Goal: Use online tool/utility: Use online tool/utility

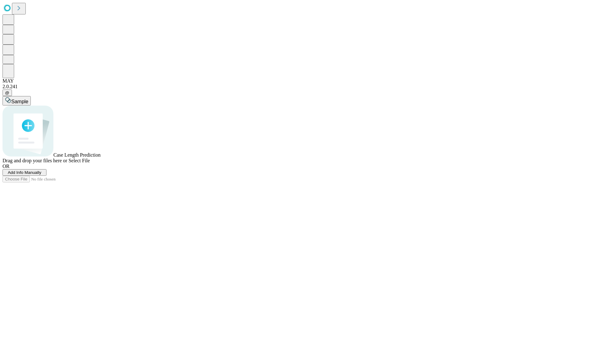
click at [90, 163] on span "Select File" at bounding box center [78, 160] width 21 height 5
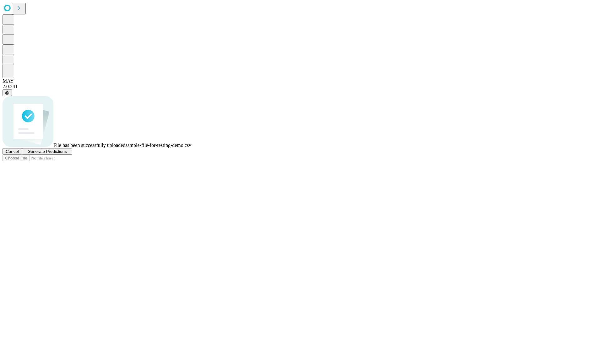
click at [67, 154] on span "Generate Predictions" at bounding box center [46, 151] width 39 height 5
